Goal: Task Accomplishment & Management: Use online tool/utility

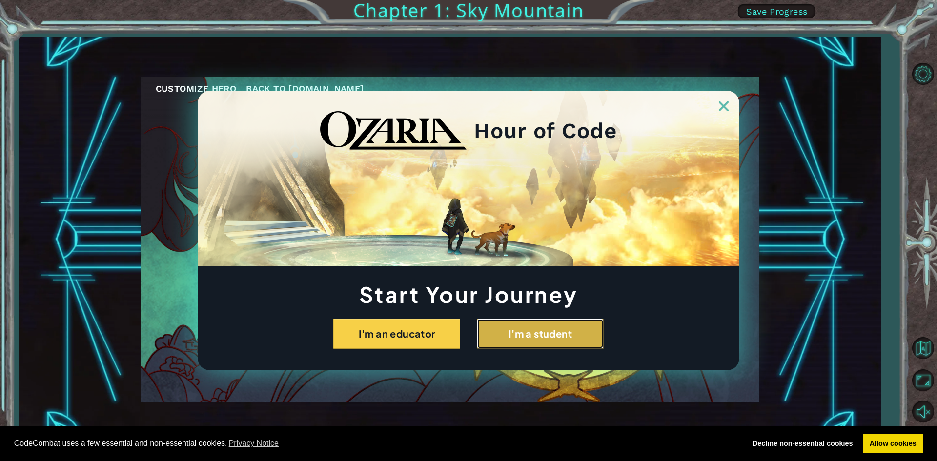
click at [534, 330] on button "I'm a student" at bounding box center [540, 334] width 127 height 30
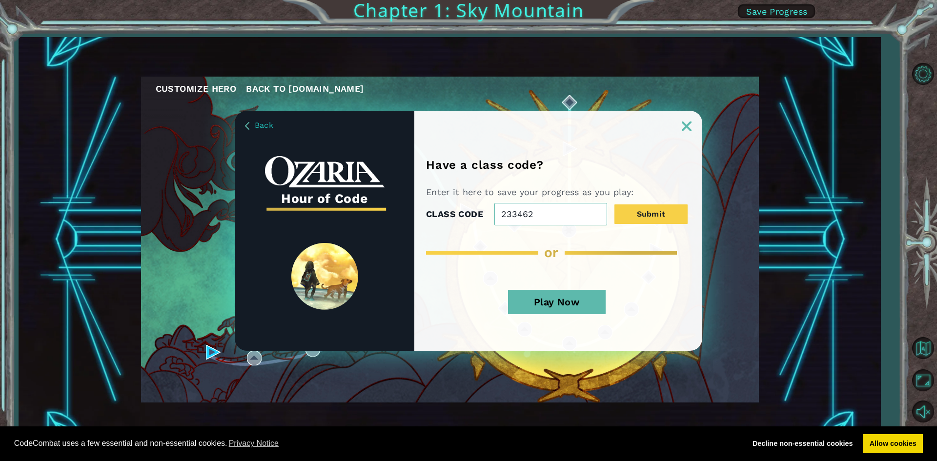
type input "233462"
click at [562, 303] on button "Play Now" at bounding box center [557, 302] width 98 height 24
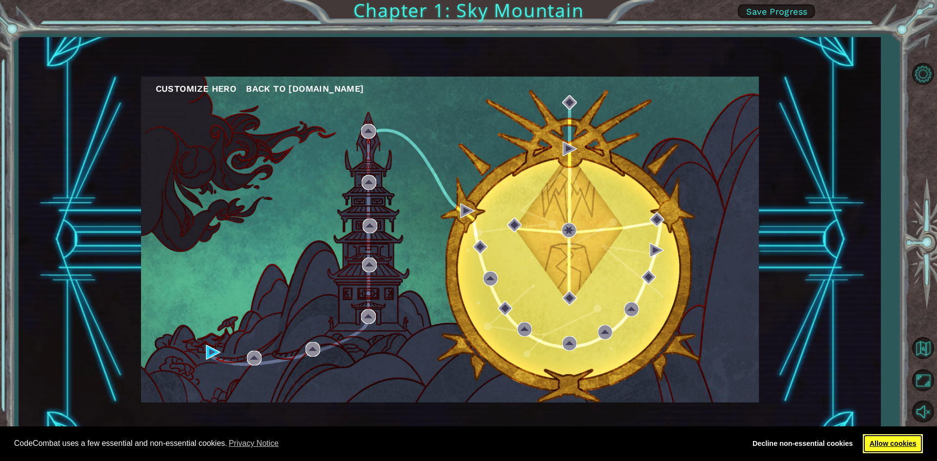
click at [902, 439] on link "Allow cookies" at bounding box center [893, 445] width 60 height 20
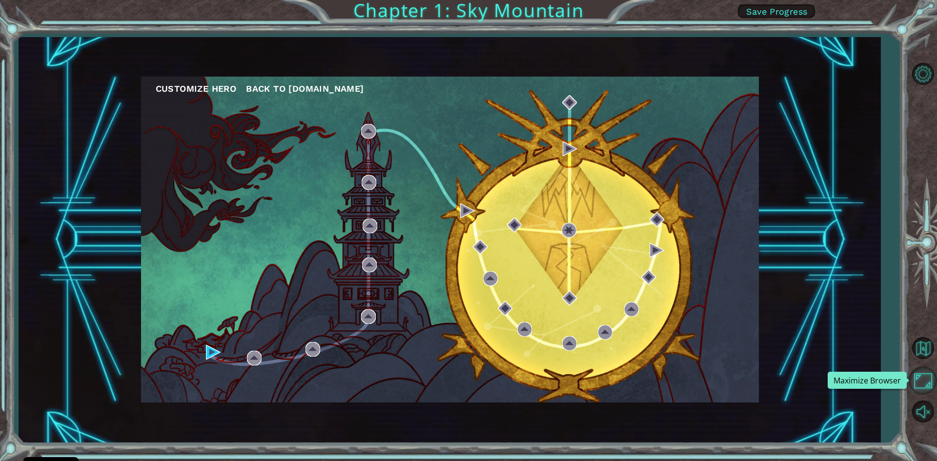
click at [923, 377] on button "Maximize Browser" at bounding box center [923, 381] width 28 height 28
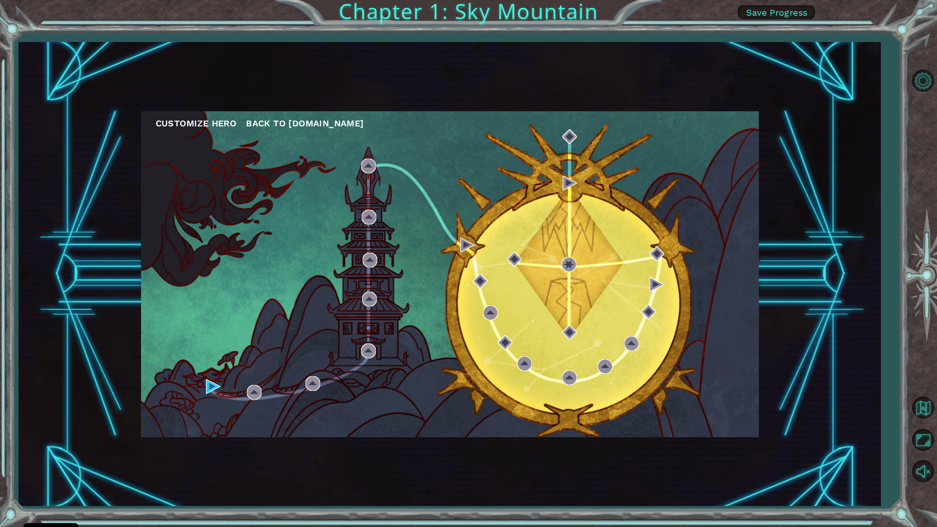
click at [217, 123] on button "Customize Hero" at bounding box center [196, 123] width 81 height 15
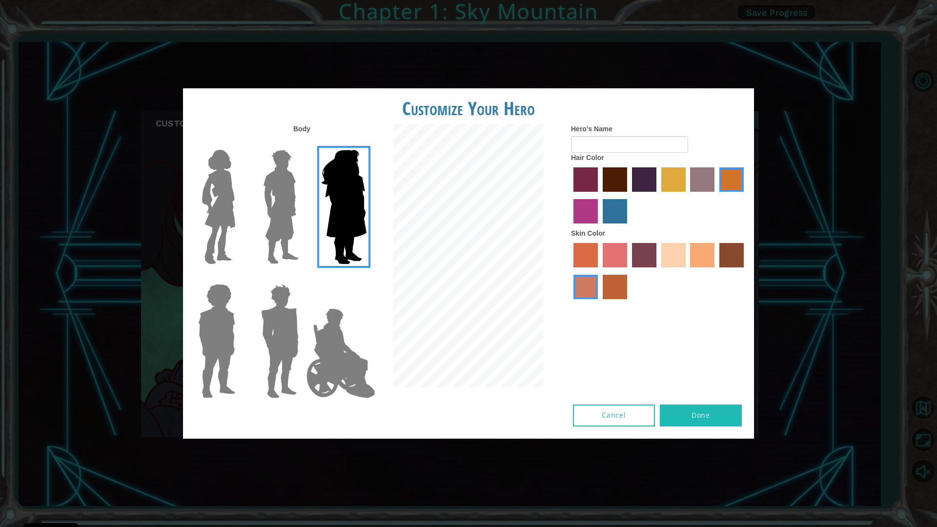
click at [271, 202] on img at bounding box center [280, 207] width 43 height 122
click at [303, 144] on input "Hero Lars" at bounding box center [303, 144] width 0 height 0
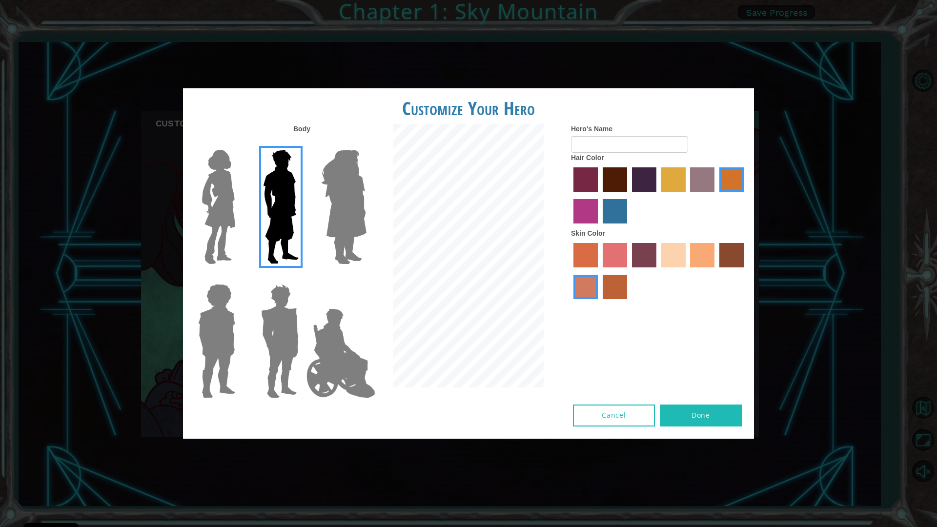
click at [237, 214] on img at bounding box center [218, 207] width 41 height 122
click at [239, 144] on input "Hero Connie" at bounding box center [239, 144] width 0 height 0
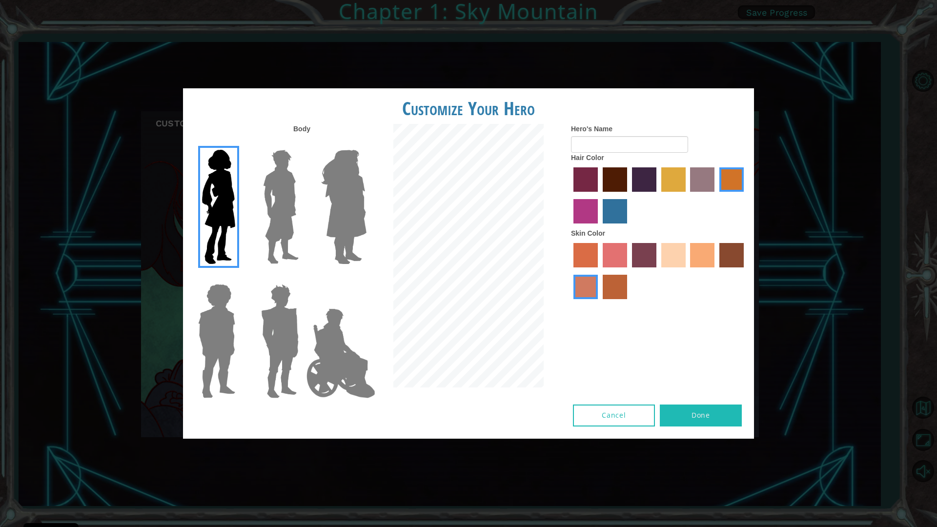
click at [223, 321] on img at bounding box center [216, 341] width 45 height 122
click at [239, 278] on input "Hero Steven" at bounding box center [239, 278] width 0 height 0
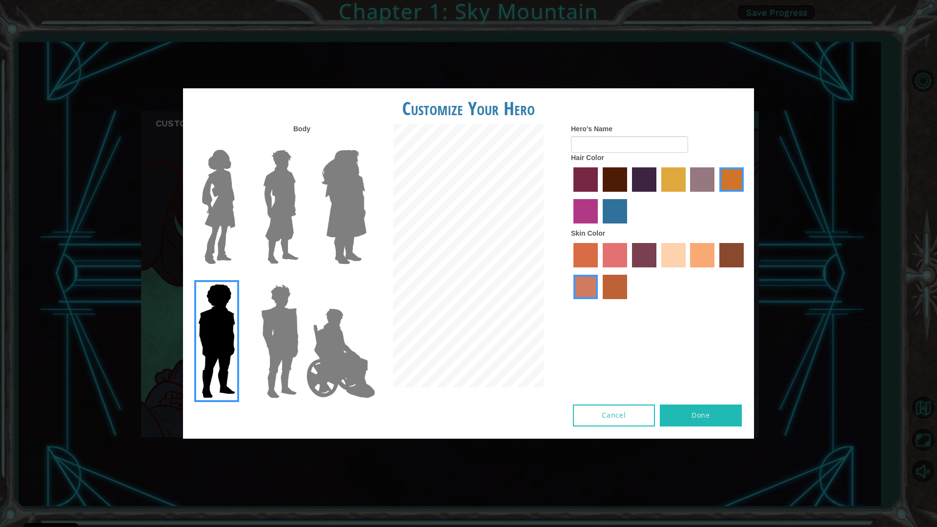
click at [262, 327] on img at bounding box center [279, 341] width 45 height 122
click at [303, 278] on input "Hero Garnet" at bounding box center [303, 278] width 0 height 0
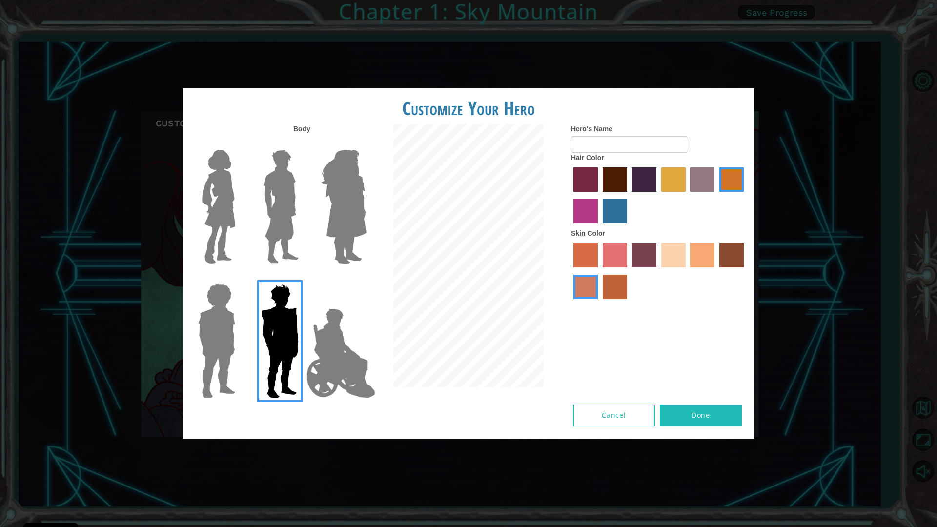
click at [208, 337] on img at bounding box center [216, 341] width 45 height 122
click at [239, 278] on input "Hero Steven" at bounding box center [239, 278] width 0 height 0
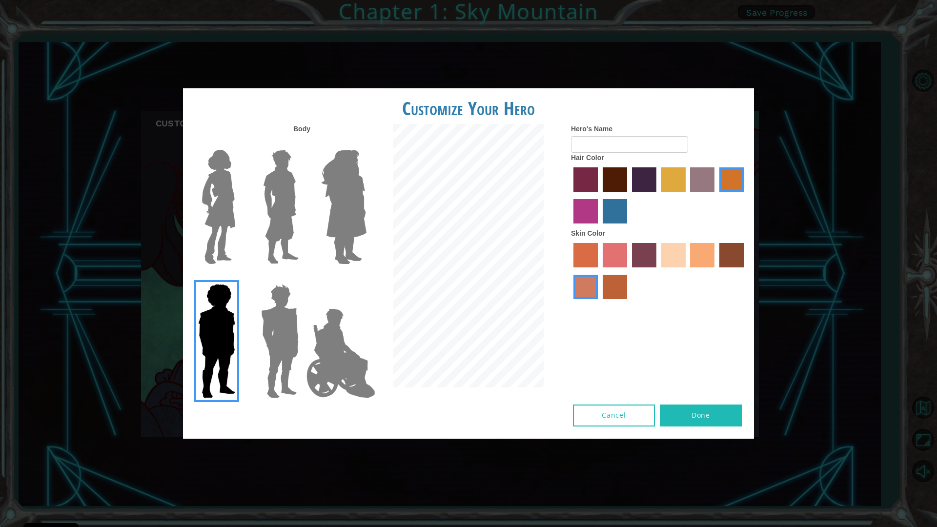
click at [617, 176] on label "maroon hair color" at bounding box center [615, 179] width 24 height 24
click at [600, 195] on input "maroon hair color" at bounding box center [600, 195] width 0 height 0
click at [615, 285] on label "smoke tree skin color" at bounding box center [615, 287] width 24 height 24
click at [600, 303] on input "smoke tree skin color" at bounding box center [600, 303] width 0 height 0
click at [705, 258] on label "tacao skin color" at bounding box center [702, 255] width 24 height 24
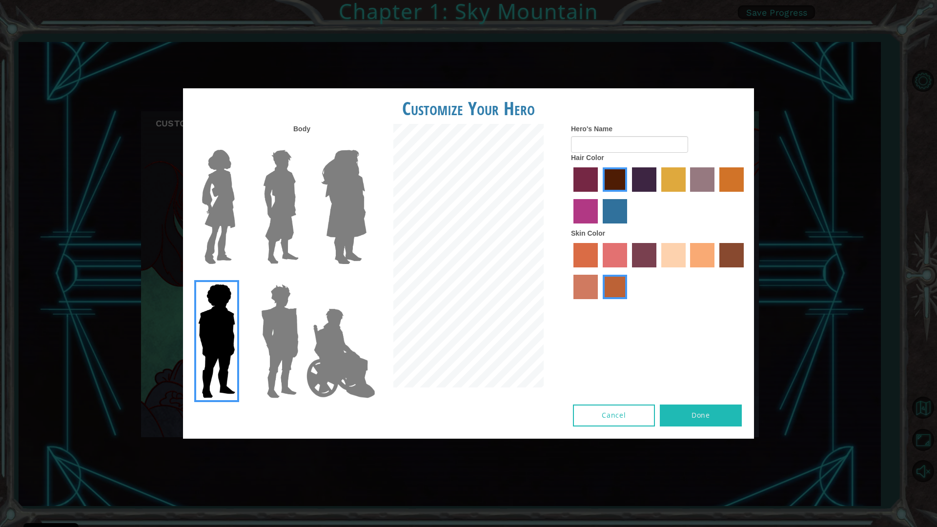
click at [687, 271] on input "tacao skin color" at bounding box center [687, 271] width 0 height 0
drag, startPoint x: 701, startPoint y: 410, endPoint x: 681, endPoint y: 396, distance: 23.6
click at [700, 410] on button "Done" at bounding box center [701, 416] width 82 height 22
click at [331, 355] on img at bounding box center [341, 354] width 77 height 98
click at [366, 278] on input "Hero Jamie" at bounding box center [366, 278] width 0 height 0
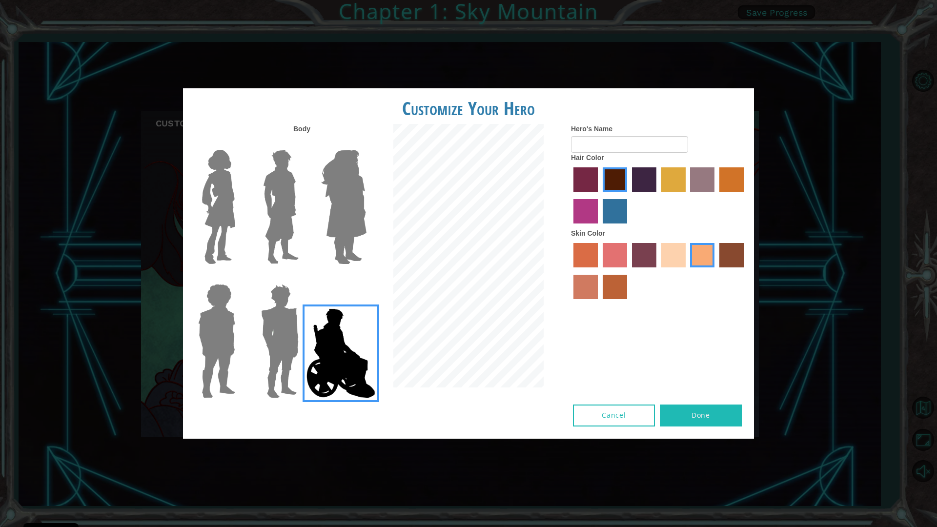
click at [609, 404] on div "Body Hero's Name Hair Color Skin Color" at bounding box center [468, 264] width 571 height 281
click at [606, 415] on button "Cancel" at bounding box center [614, 416] width 82 height 22
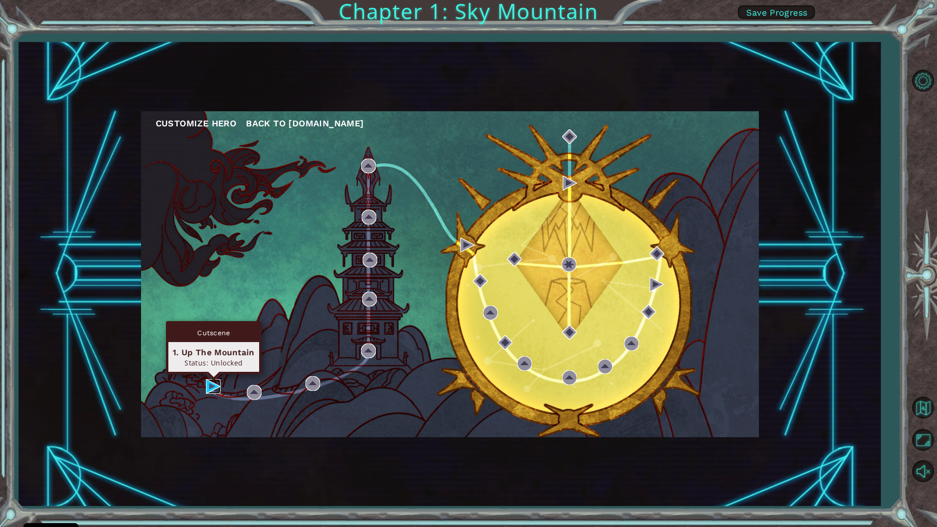
click at [211, 387] on img at bounding box center [213, 386] width 15 height 15
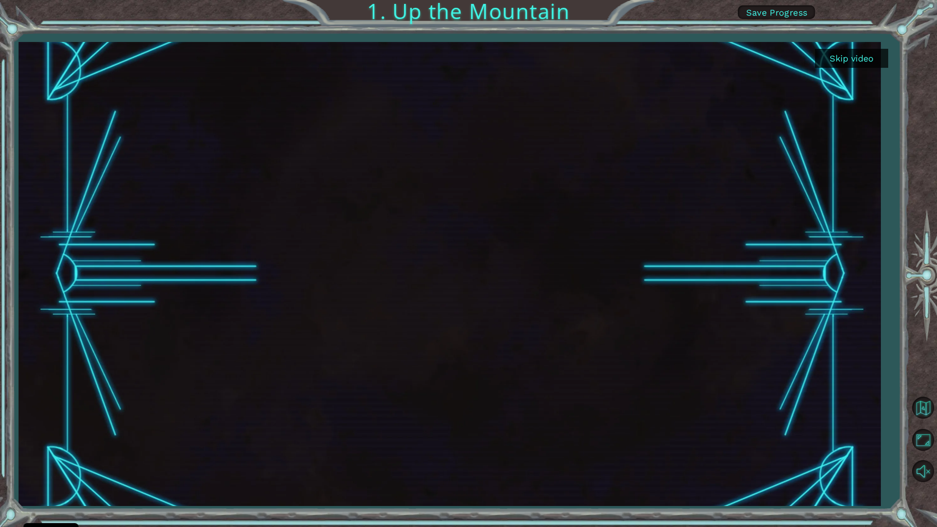
click at [841, 59] on button "Skip video" at bounding box center [851, 58] width 73 height 19
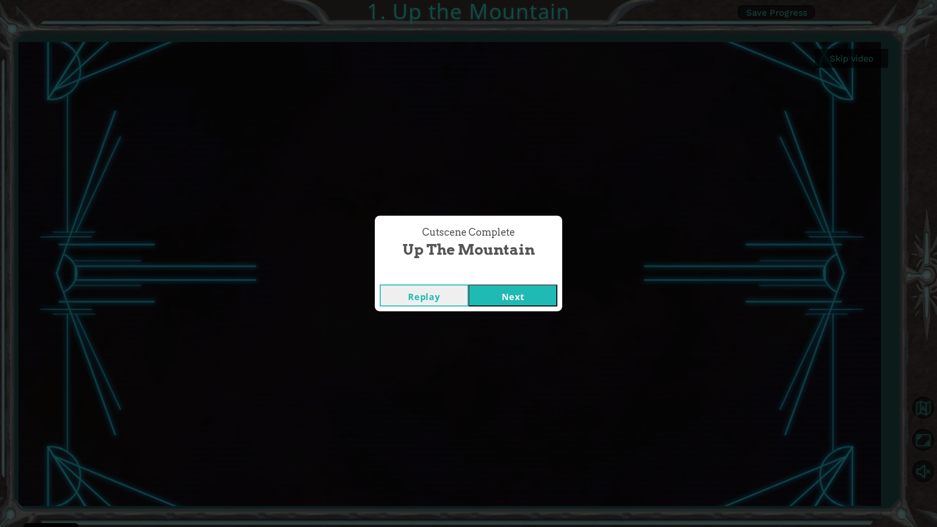
click at [491, 295] on button "Next" at bounding box center [513, 296] width 89 height 22
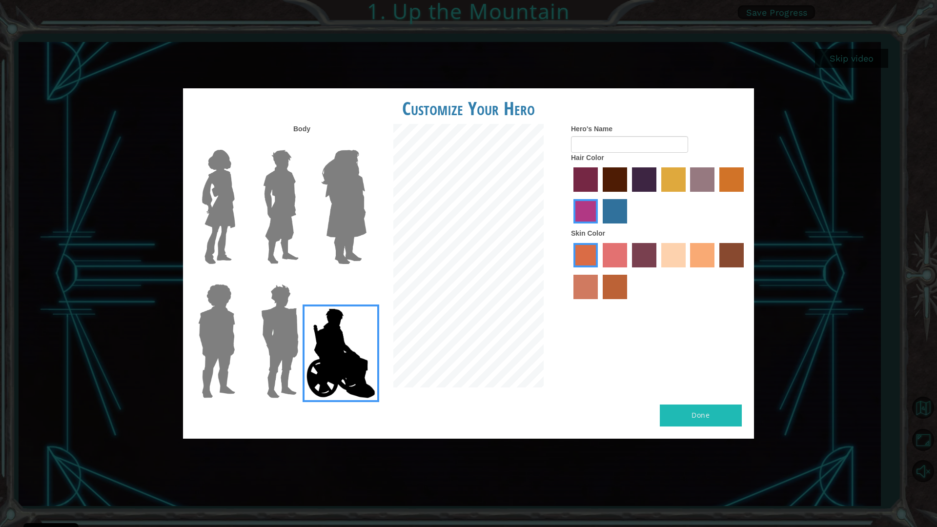
click at [274, 343] on img at bounding box center [279, 341] width 45 height 122
click at [303, 278] on input "Hero Garnet" at bounding box center [303, 278] width 0 height 0
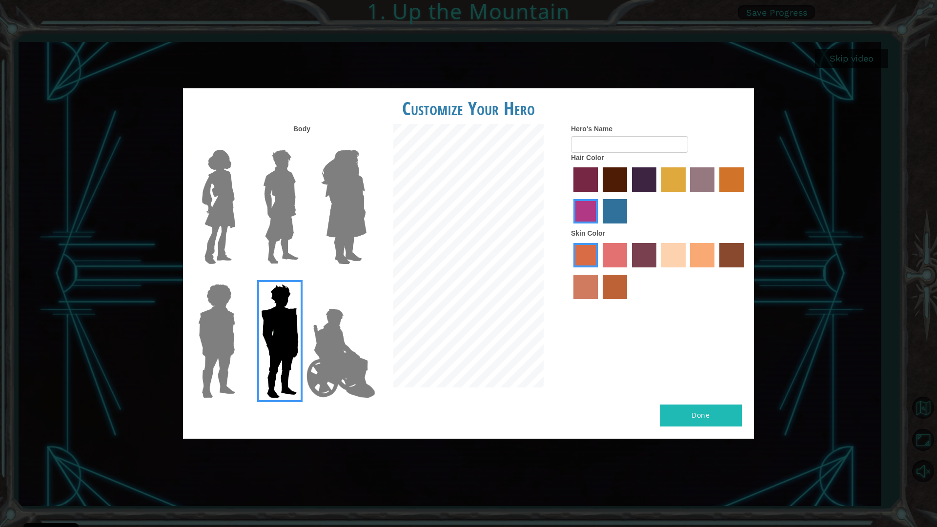
click at [228, 342] on img at bounding box center [216, 341] width 45 height 122
click at [239, 278] on input "Hero Steven" at bounding box center [239, 278] width 0 height 0
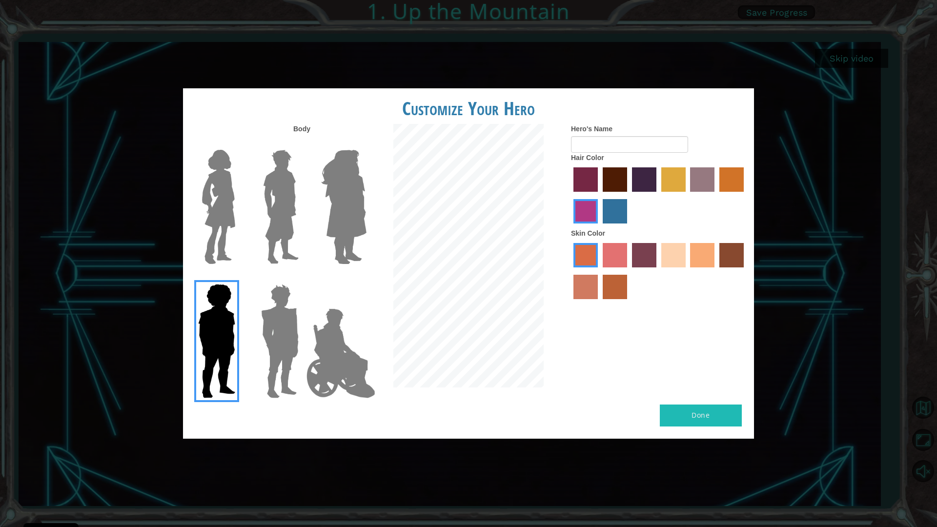
click at [726, 248] on label "karma skin color" at bounding box center [732, 255] width 24 height 24
click at [716, 271] on input "karma skin color" at bounding box center [716, 271] width 0 height 0
click at [704, 259] on label "tacao skin color" at bounding box center [702, 255] width 24 height 24
click at [687, 271] on input "tacao skin color" at bounding box center [687, 271] width 0 height 0
click at [697, 425] on button "Done" at bounding box center [701, 416] width 82 height 22
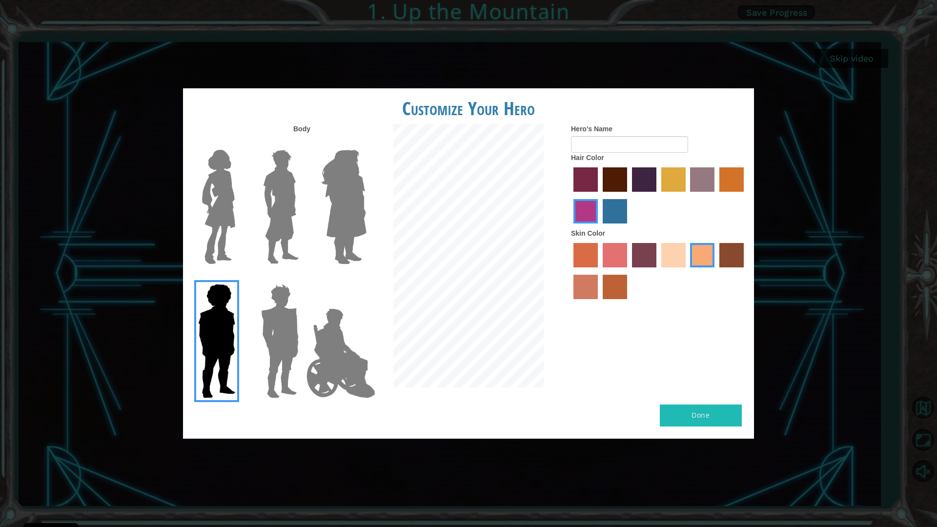
click at [696, 405] on button "Done" at bounding box center [701, 416] width 82 height 22
click at [703, 420] on button "Done" at bounding box center [701, 416] width 82 height 22
type input "garfield"
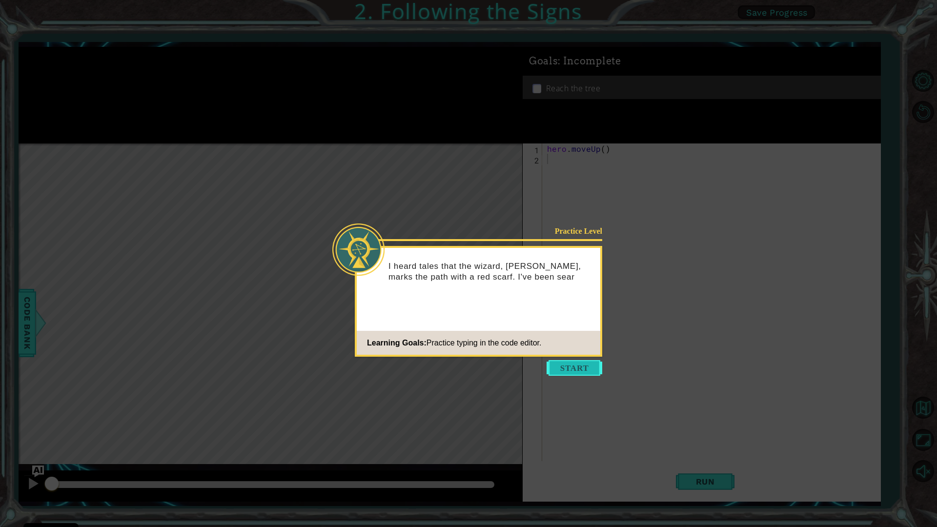
click at [572, 371] on button "Start" at bounding box center [575, 368] width 56 height 16
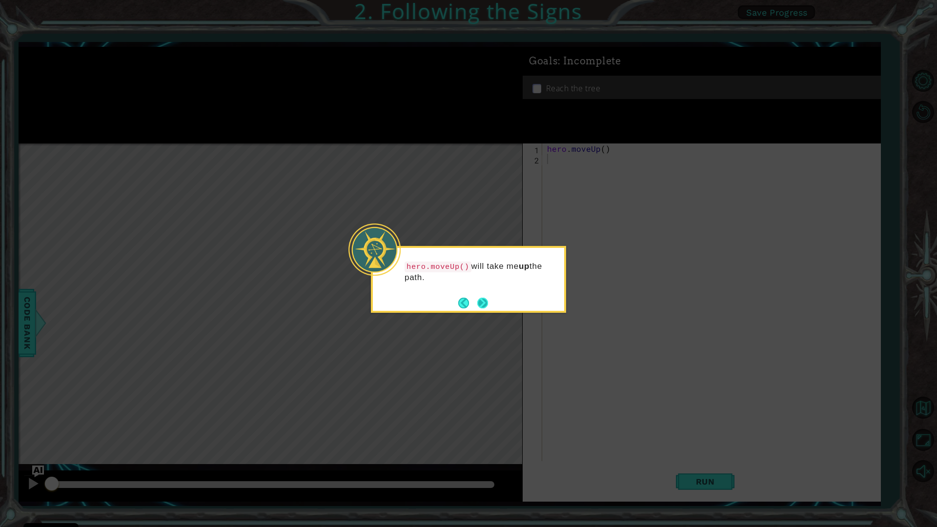
click at [486, 309] on button "Next" at bounding box center [482, 302] width 11 height 11
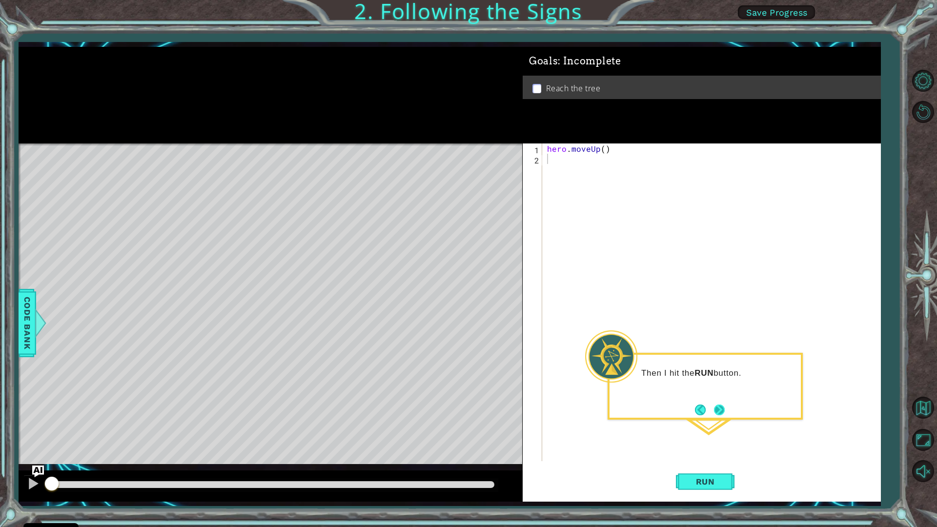
click at [725, 414] on button "Next" at bounding box center [719, 409] width 11 height 11
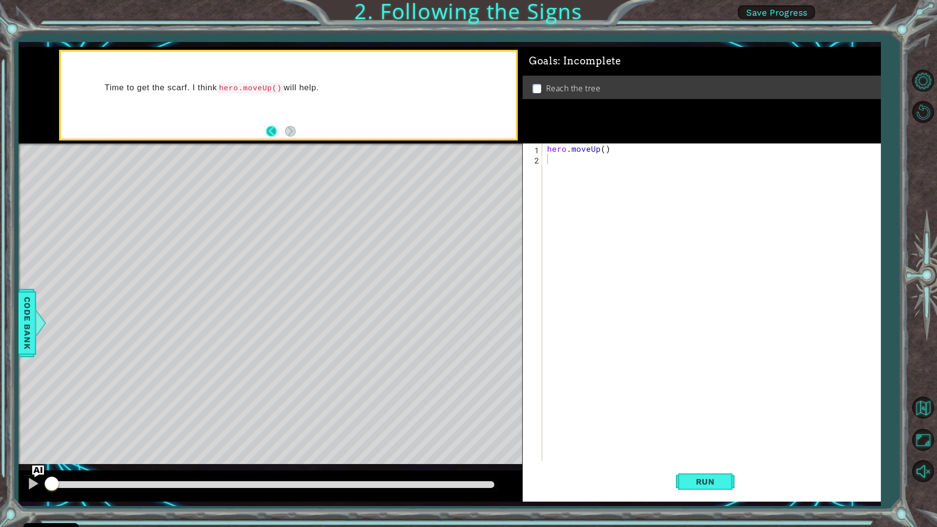
click at [270, 131] on button "Back" at bounding box center [275, 131] width 19 height 11
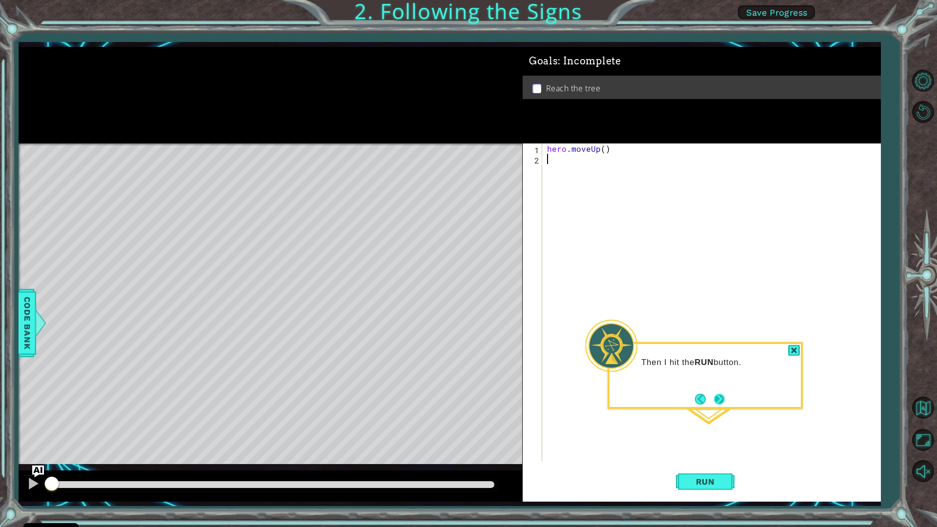
click at [715, 397] on button "Next" at bounding box center [719, 399] width 11 height 11
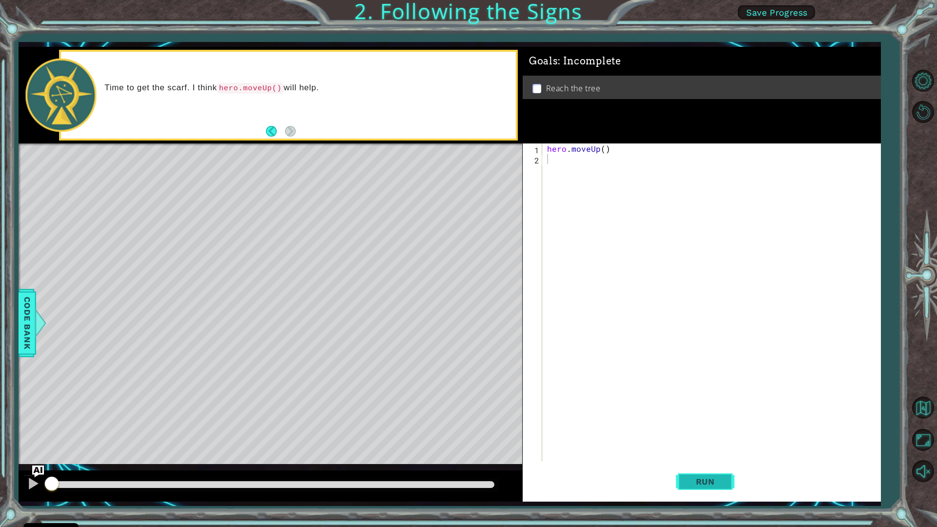
click at [694, 461] on span "Run" at bounding box center [705, 482] width 39 height 10
click at [695, 461] on span "Run" at bounding box center [705, 482] width 39 height 10
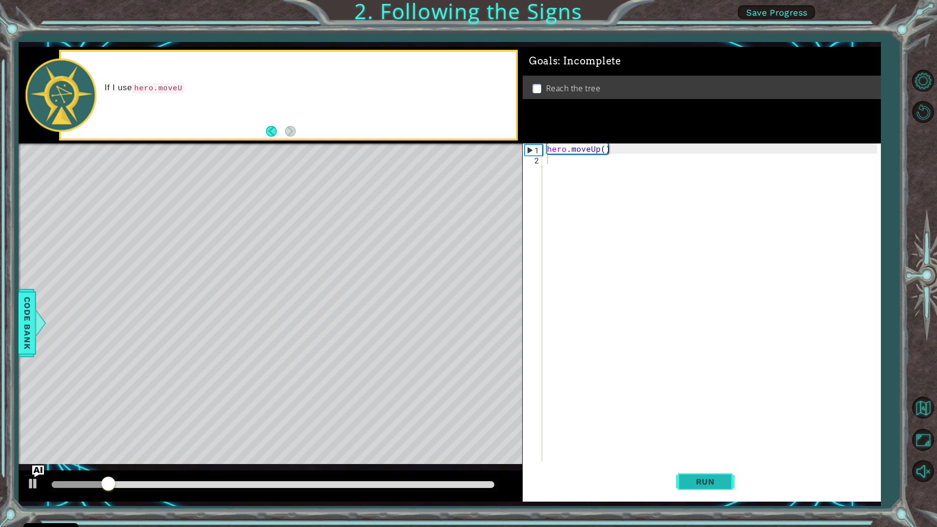
click at [695, 461] on button "Run" at bounding box center [705, 482] width 59 height 36
click at [699, 461] on button "Run" at bounding box center [705, 482] width 59 height 36
click at [283, 230] on div "Level Map" at bounding box center [244, 288] width 451 height 288
drag, startPoint x: 318, startPoint y: 483, endPoint x: 219, endPoint y: 507, distance: 102.0
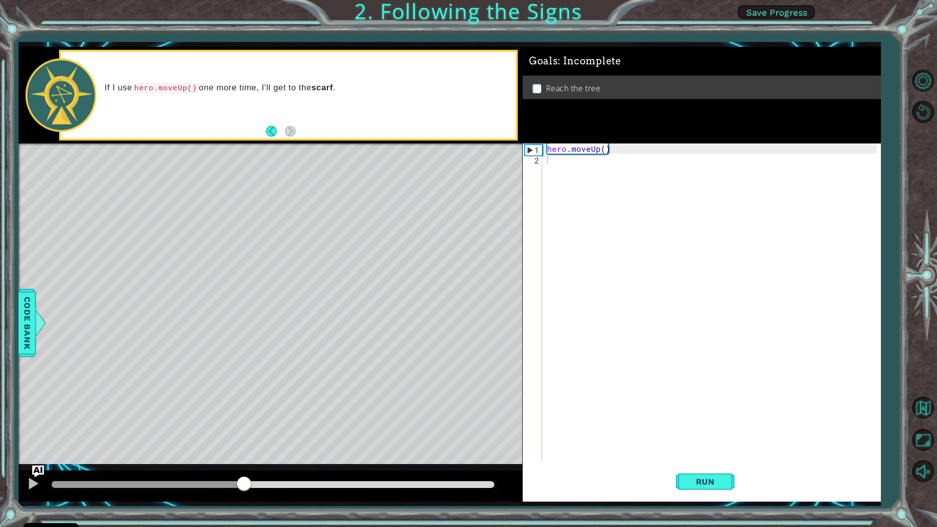
click at [219, 461] on div "1 ההההההההההההההההההההההההההההההההההההההההההההההההההההההההההההההההההההההההההההה…" at bounding box center [468, 263] width 937 height 527
click at [713, 461] on button "Run" at bounding box center [705, 482] width 59 height 36
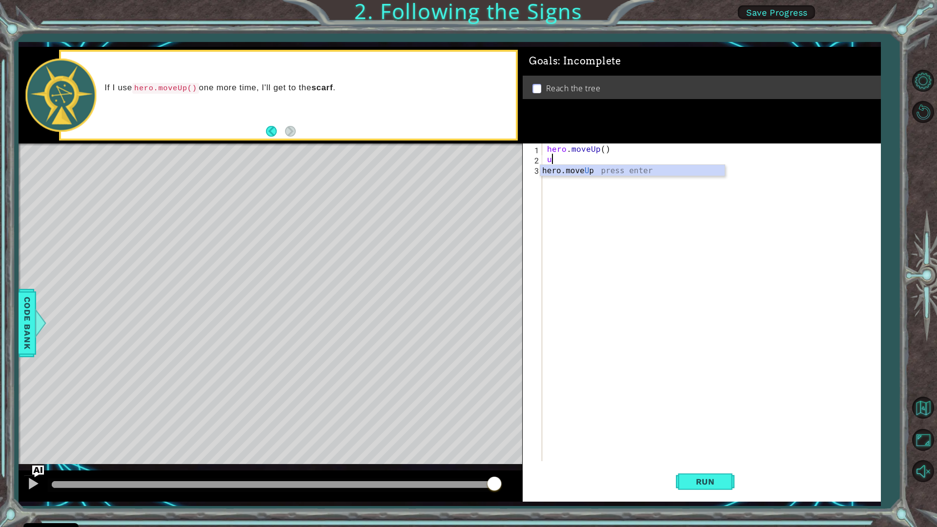
type textarea "up"
click at [607, 170] on div "hero.move Up press enter" at bounding box center [632, 182] width 185 height 35
click at [706, 461] on span "Run" at bounding box center [705, 482] width 39 height 10
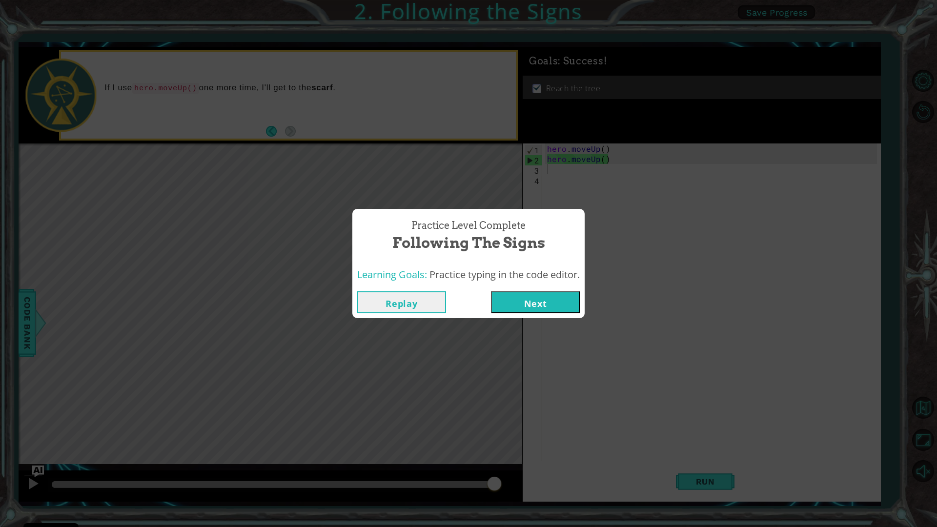
click at [579, 303] on button "Next" at bounding box center [535, 302] width 89 height 22
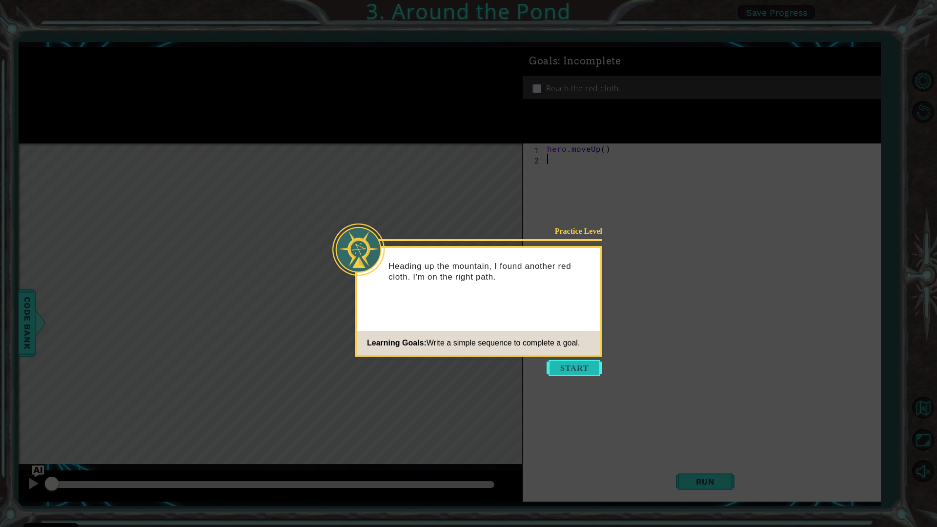
click at [576, 370] on button "Start" at bounding box center [575, 368] width 56 height 16
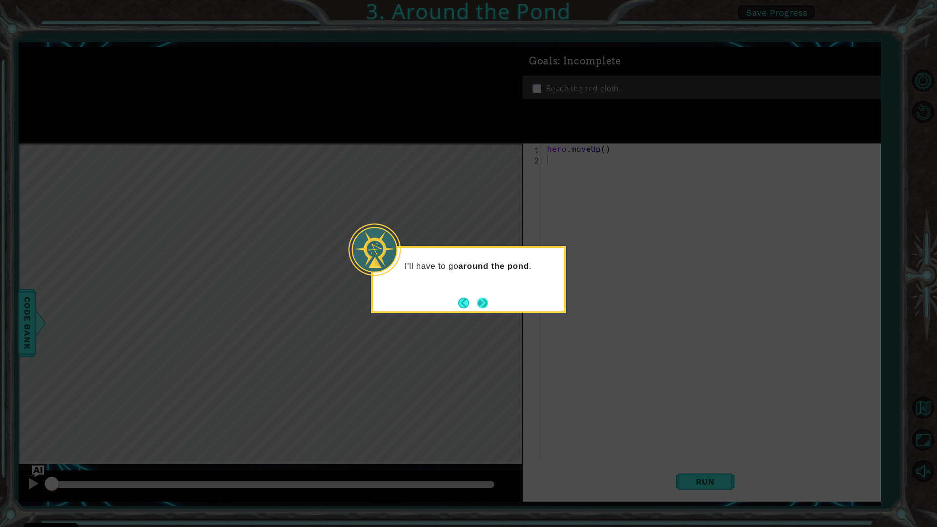
click at [477, 303] on button "Next" at bounding box center [482, 303] width 11 height 11
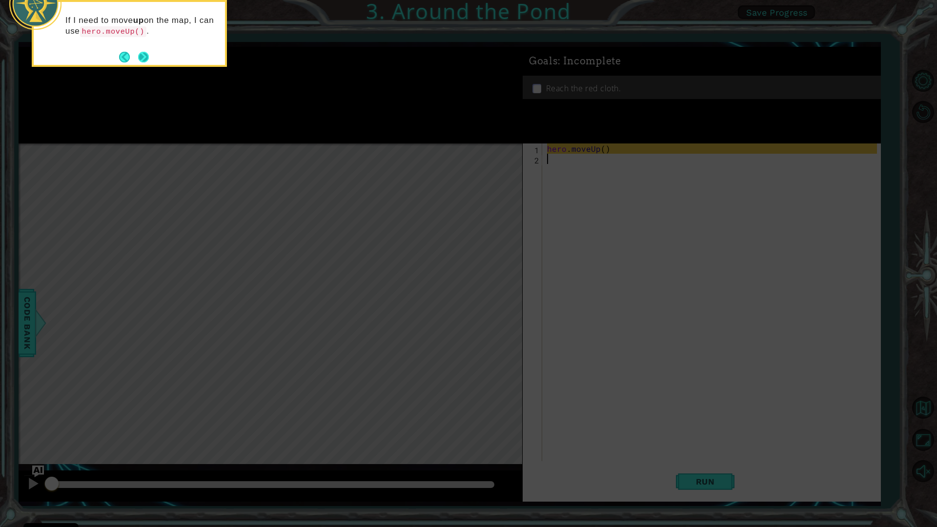
click at [147, 54] on button "Next" at bounding box center [143, 57] width 11 height 11
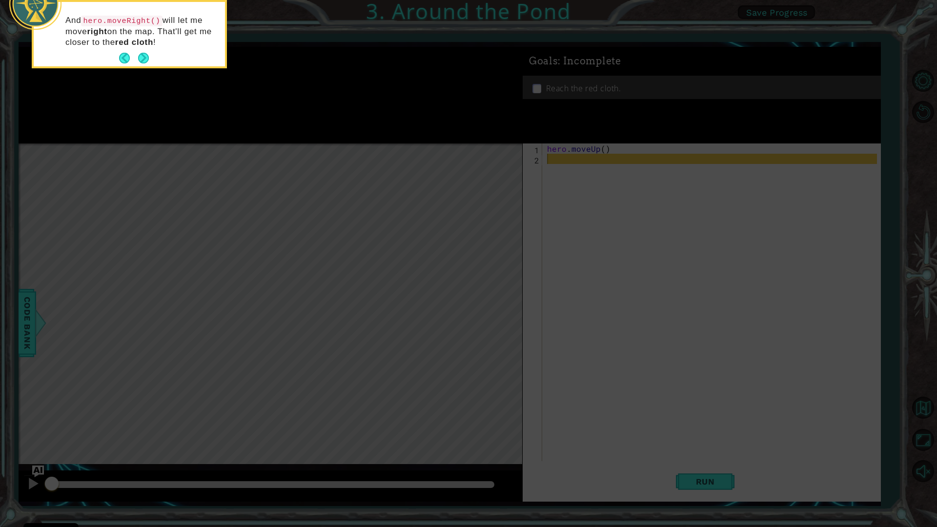
click at [147, 54] on button "Next" at bounding box center [143, 58] width 11 height 11
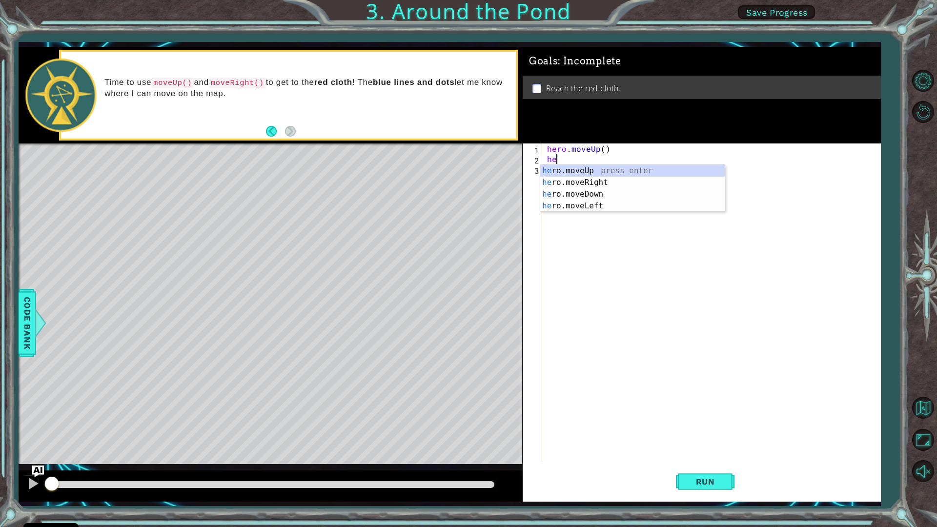
type textarea "her"
click at [608, 170] on div "her o.moveUp press enter her o.moveRight press enter her o.moveDown press enter…" at bounding box center [632, 200] width 185 height 70
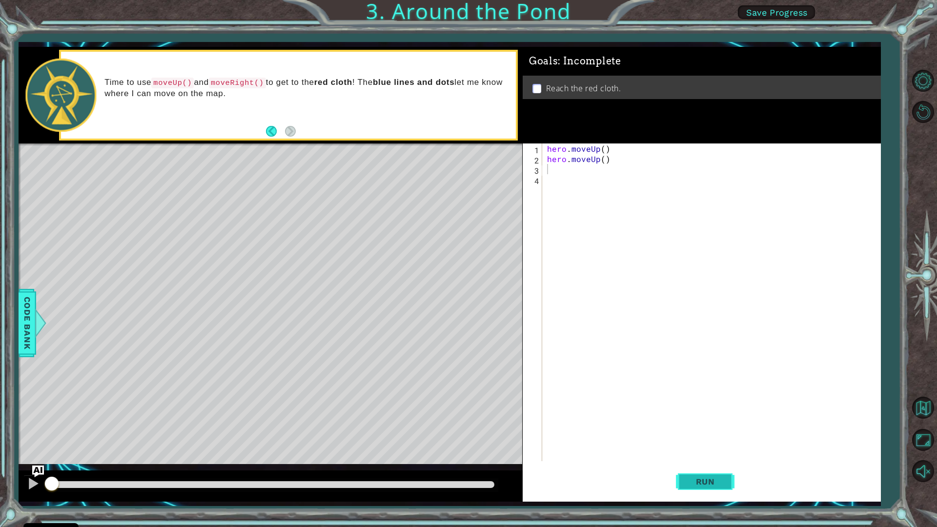
click at [681, 461] on button "Run" at bounding box center [705, 482] width 59 height 36
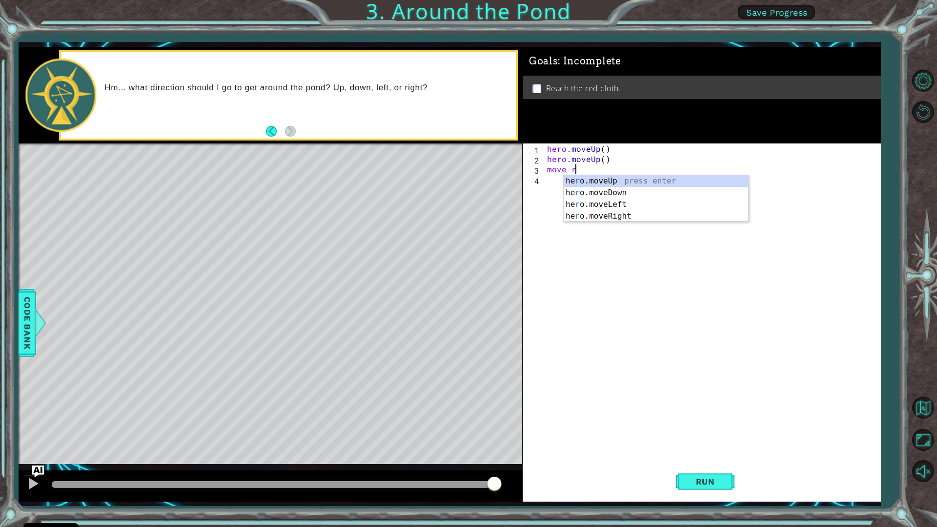
scroll to position [0, 1]
type textarea "move right"
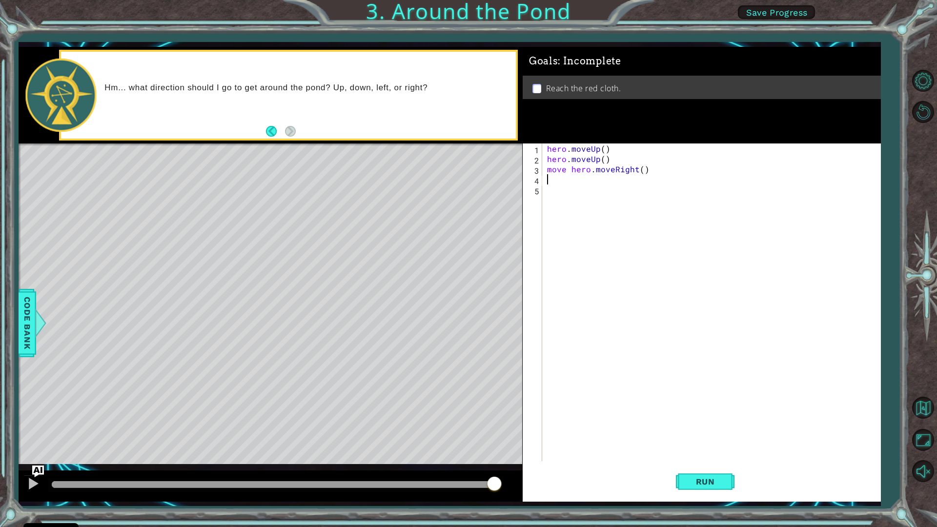
scroll to position [0, 0]
click at [711, 461] on span "Run" at bounding box center [705, 482] width 39 height 10
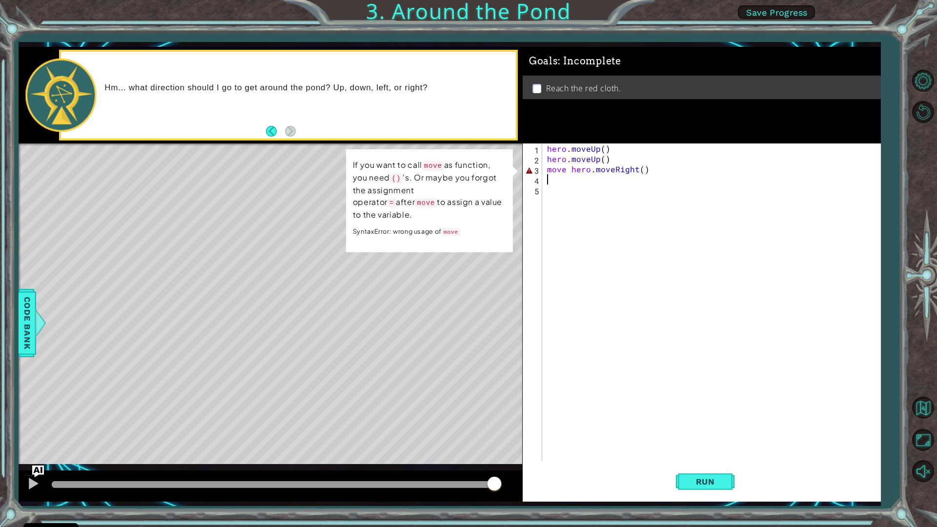
click at [626, 170] on div "hero . moveUp ( ) hero . moveUp ( ) move hero . moveRight ( )" at bounding box center [713, 313] width 337 height 338
click at [565, 168] on div "hero . moveUp ( ) hero . moveUp ( ) move hero . moveRight ( )" at bounding box center [713, 313] width 337 height 338
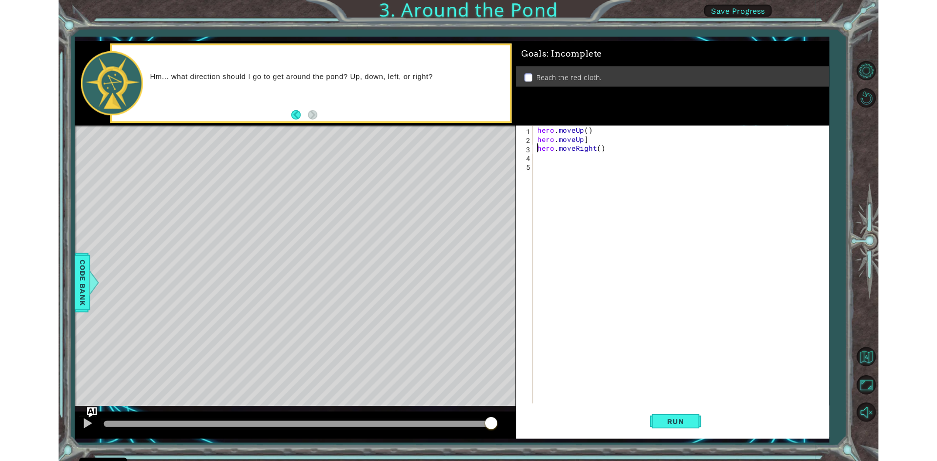
scroll to position [0, 3]
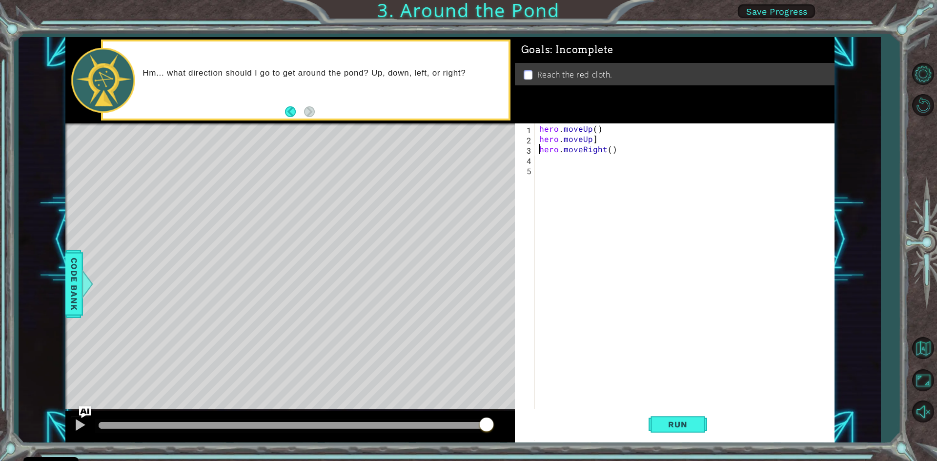
type textarea "hero.moveRight()"
